Goal: Task Accomplishment & Management: Use online tool/utility

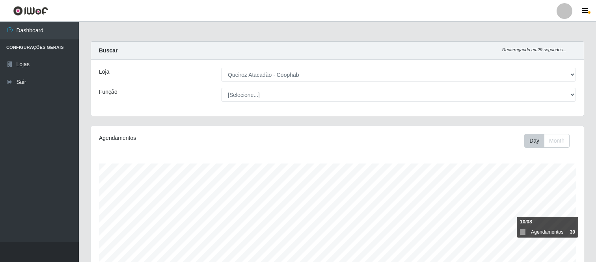
select select "463"
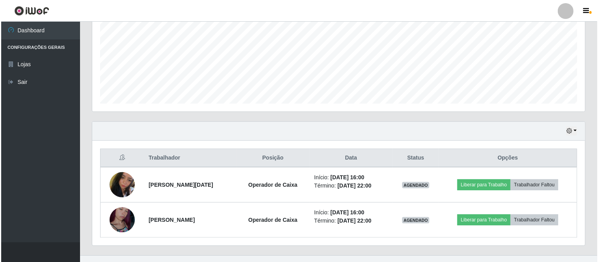
scroll to position [186, 0]
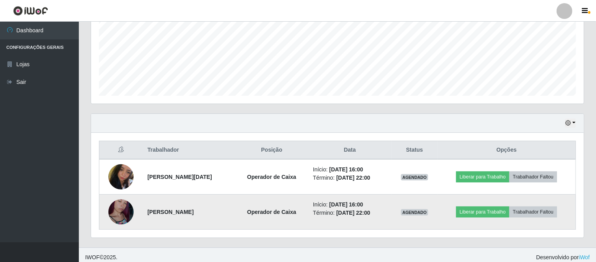
click at [119, 209] on img at bounding box center [120, 212] width 25 height 45
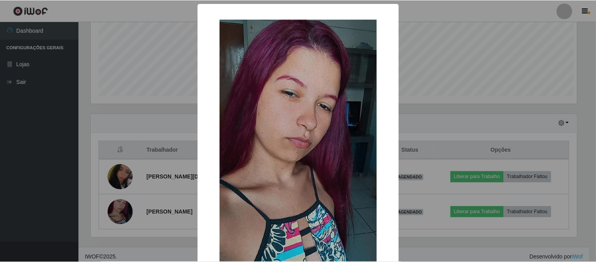
scroll to position [163, 488]
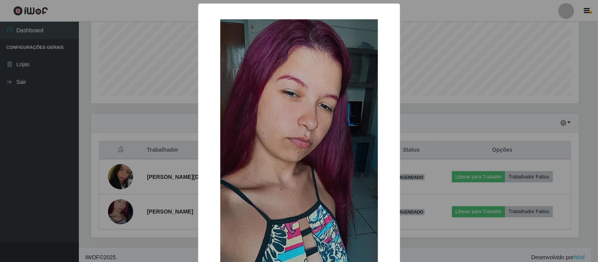
drag, startPoint x: 446, startPoint y: 113, endPoint x: 431, endPoint y: 123, distance: 18.2
click at [446, 114] on div "× OK Cancel" at bounding box center [299, 131] width 598 height 262
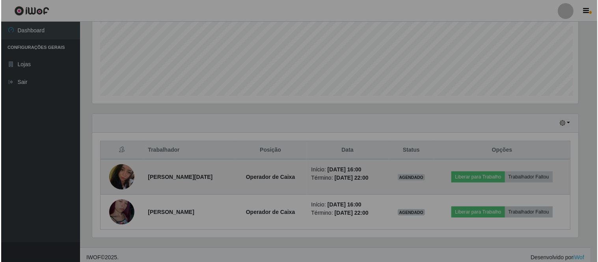
scroll to position [163, 493]
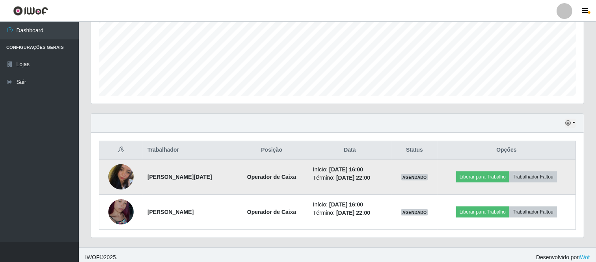
click at [121, 183] on img at bounding box center [120, 176] width 25 height 33
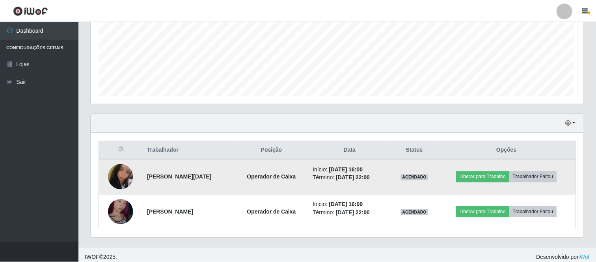
scroll to position [163, 488]
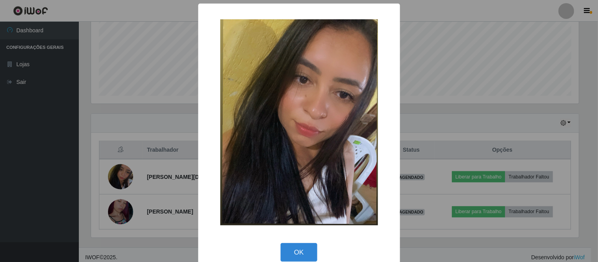
click at [422, 116] on div "× OK Cancel" at bounding box center [299, 131] width 598 height 262
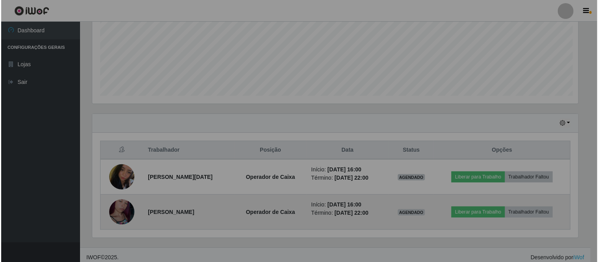
scroll to position [163, 493]
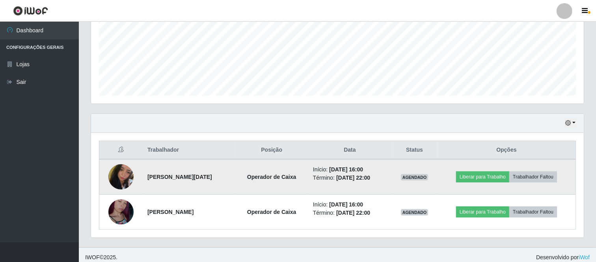
click at [127, 177] on img at bounding box center [120, 176] width 25 height 33
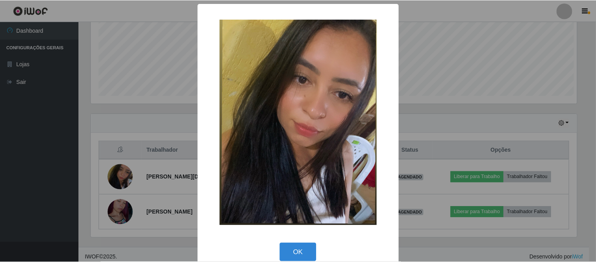
scroll to position [163, 488]
click at [146, 191] on div "× OK Cancel" at bounding box center [299, 131] width 598 height 262
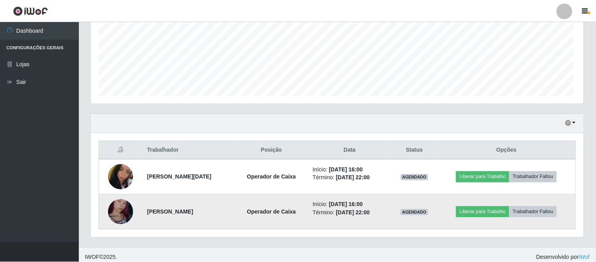
scroll to position [163, 493]
click at [124, 205] on img at bounding box center [120, 212] width 25 height 45
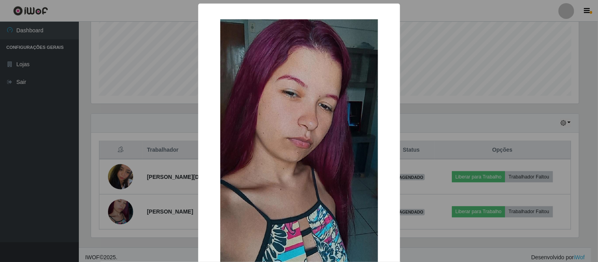
click at [121, 174] on div "× OK Cancel" at bounding box center [299, 131] width 598 height 262
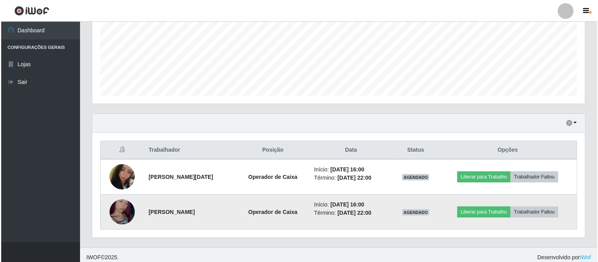
scroll to position [163, 493]
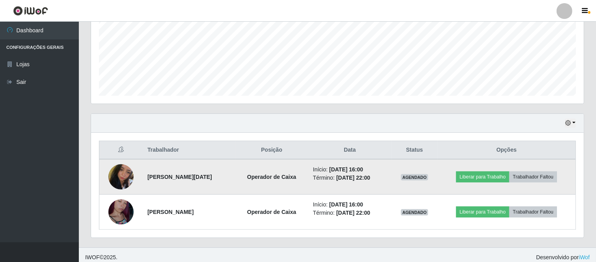
click at [120, 177] on img at bounding box center [120, 176] width 25 height 33
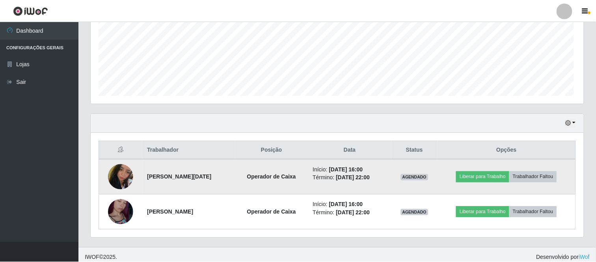
scroll to position [163, 488]
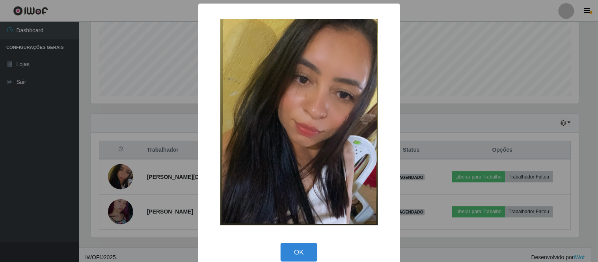
click at [119, 213] on div "× OK Cancel" at bounding box center [299, 131] width 598 height 262
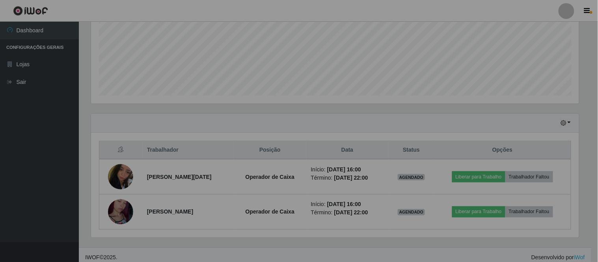
scroll to position [163, 493]
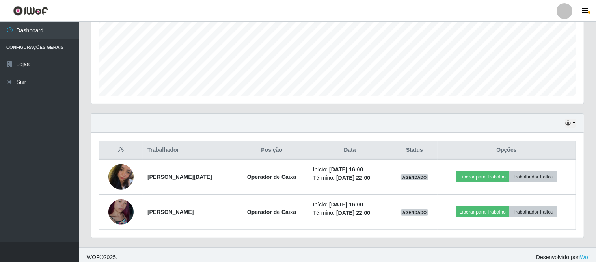
click at [119, 213] on img at bounding box center [120, 212] width 25 height 45
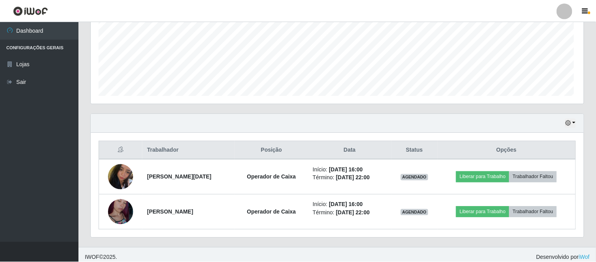
scroll to position [163, 488]
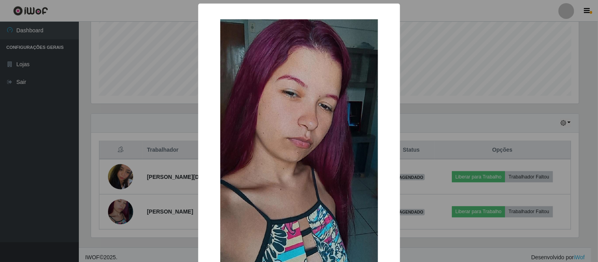
click at [43, 131] on div "× OK Cancel" at bounding box center [299, 131] width 598 height 262
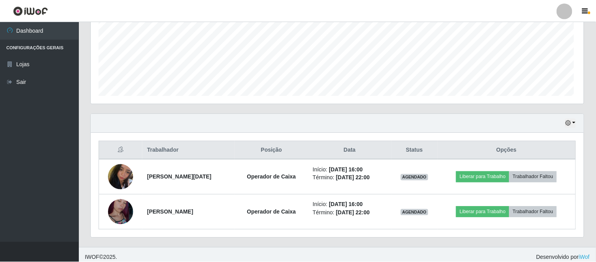
scroll to position [163, 493]
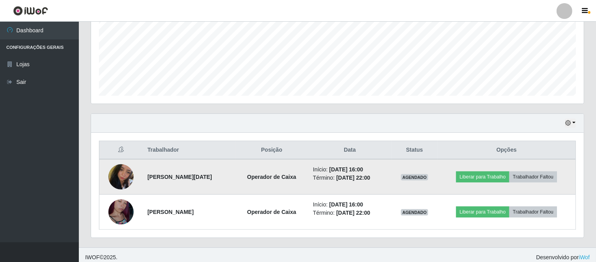
click at [123, 176] on img at bounding box center [120, 176] width 25 height 33
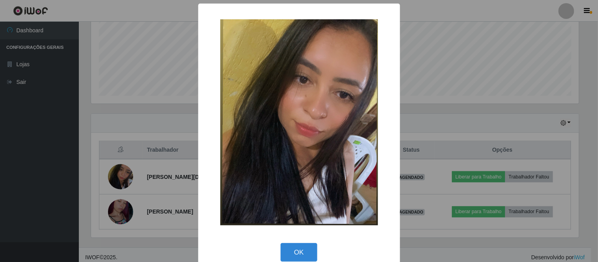
click at [430, 116] on div "× OK Cancel" at bounding box center [299, 131] width 598 height 262
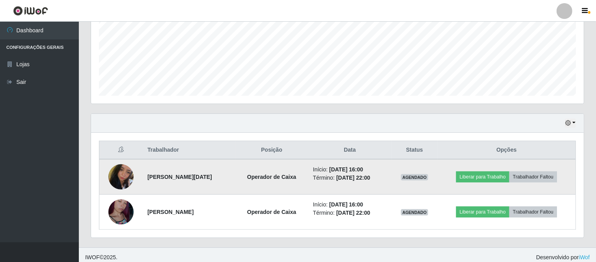
scroll to position [163, 493]
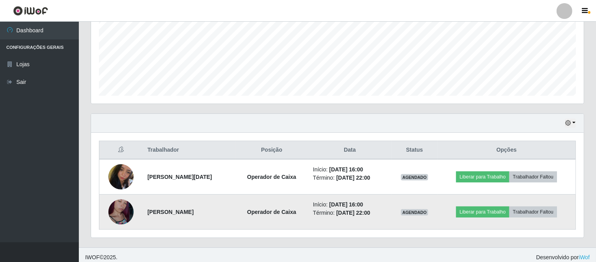
click at [117, 212] on img at bounding box center [120, 212] width 25 height 45
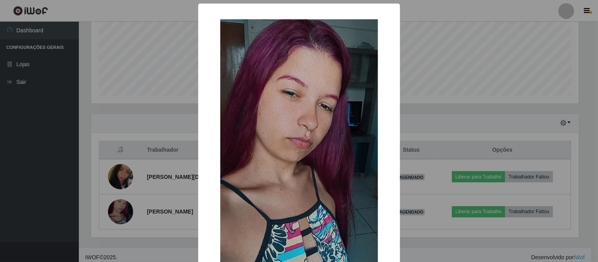
click at [418, 108] on div "× OK Cancel" at bounding box center [299, 131] width 598 height 262
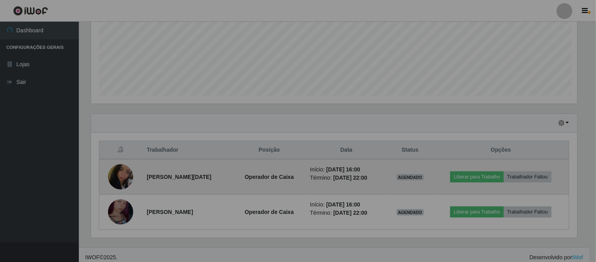
scroll to position [163, 493]
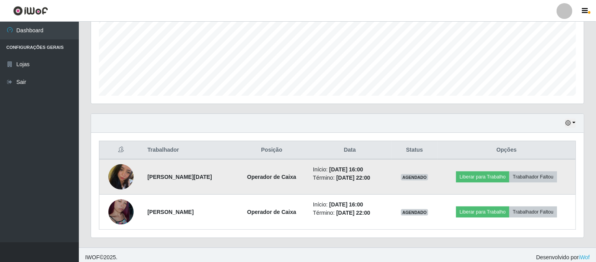
click at [112, 180] on img at bounding box center [120, 176] width 25 height 33
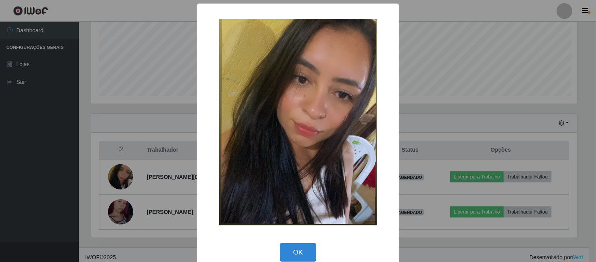
scroll to position [163, 488]
click at [424, 84] on div "× OK Cancel" at bounding box center [299, 131] width 598 height 262
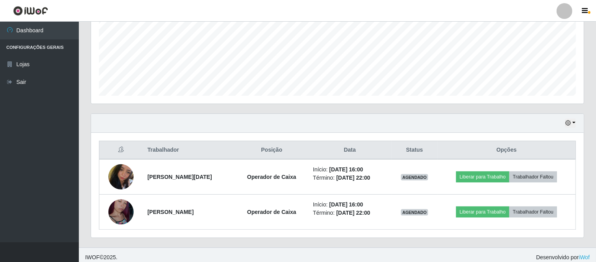
scroll to position [163, 493]
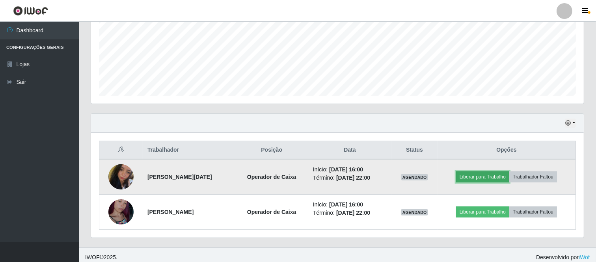
click at [499, 176] on button "Liberar para Trabalho" at bounding box center [482, 177] width 53 height 11
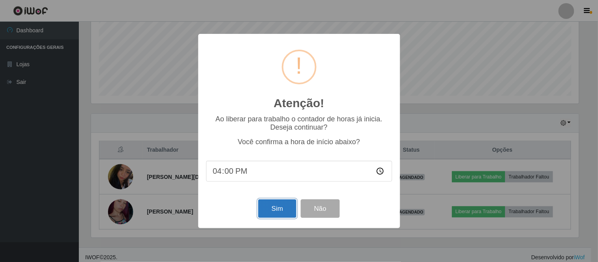
click at [277, 209] on button "Sim" at bounding box center [277, 209] width 38 height 19
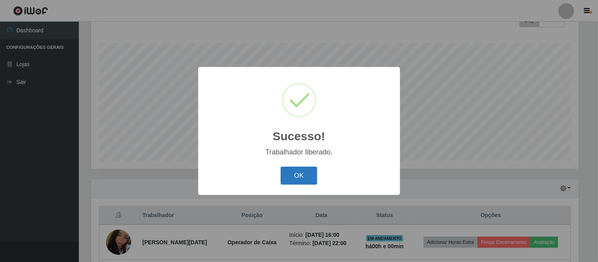
click at [290, 179] on button "OK" at bounding box center [299, 176] width 37 height 19
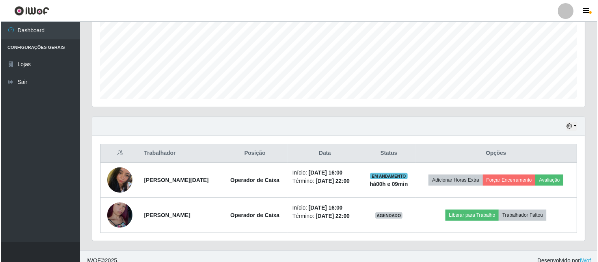
scroll to position [191, 0]
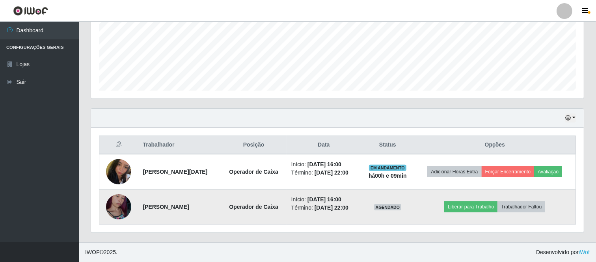
click at [121, 203] on img at bounding box center [118, 207] width 25 height 45
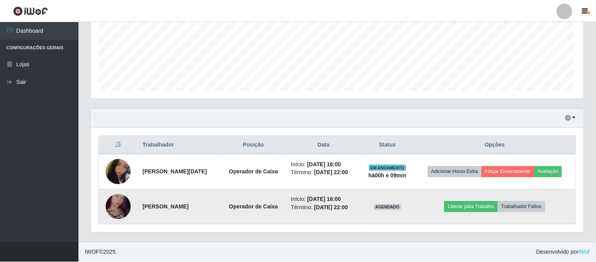
scroll to position [163, 488]
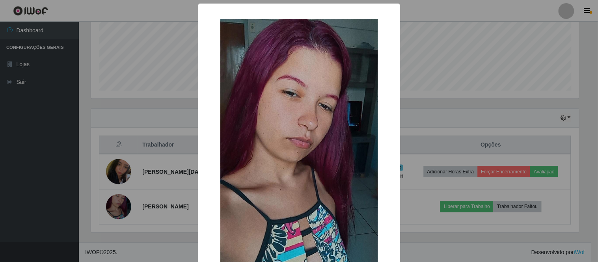
click at [470, 125] on div "× OK Cancel" at bounding box center [299, 131] width 598 height 262
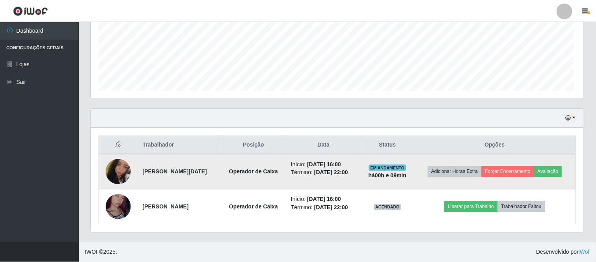
scroll to position [163, 493]
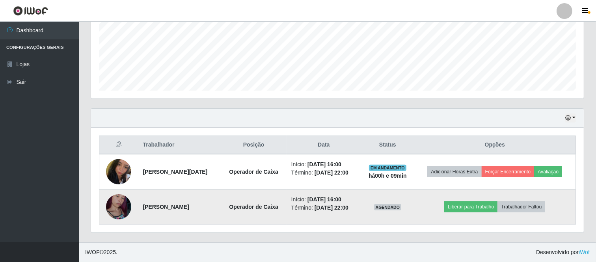
click at [129, 203] on img at bounding box center [118, 207] width 25 height 45
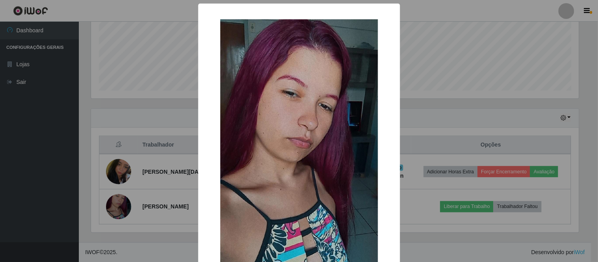
click at [419, 97] on div "× OK Cancel" at bounding box center [299, 131] width 598 height 262
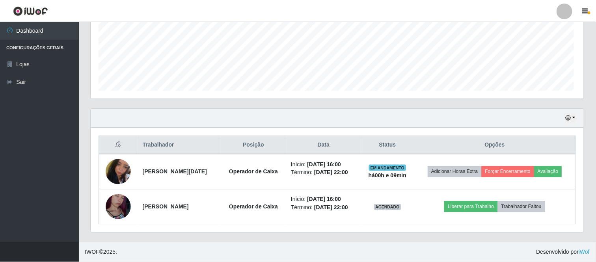
scroll to position [163, 493]
